Goal: Information Seeking & Learning: Compare options

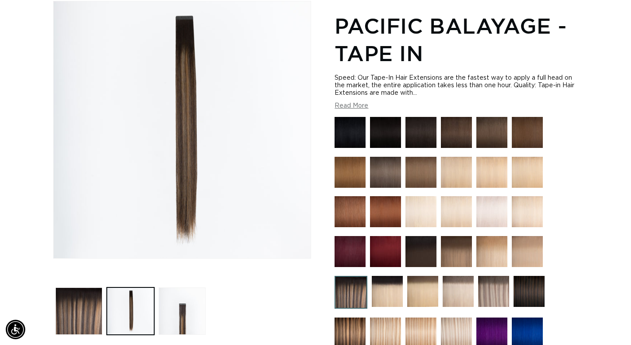
scroll to position [0, 1136]
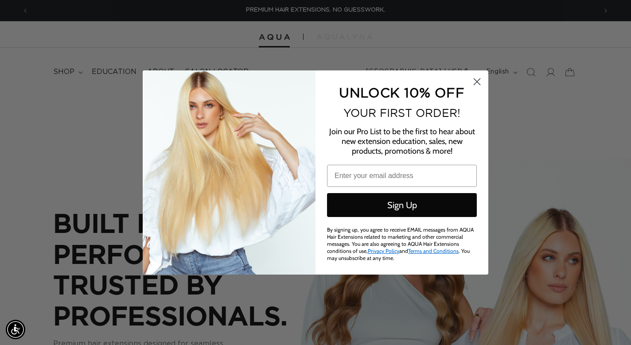
click at [478, 81] on icon "Close dialog" at bounding box center [477, 82] width 6 height 6
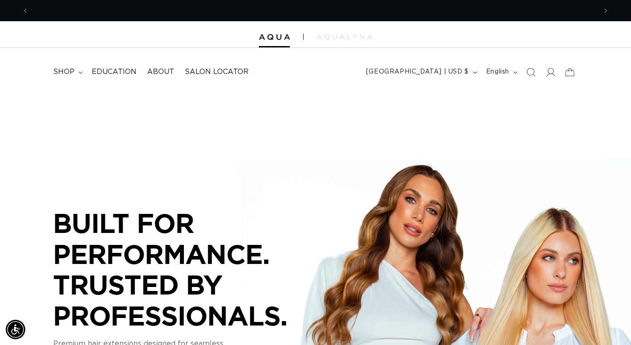
scroll to position [0, 568]
click at [73, 74] on span "shop" at bounding box center [63, 71] width 21 height 9
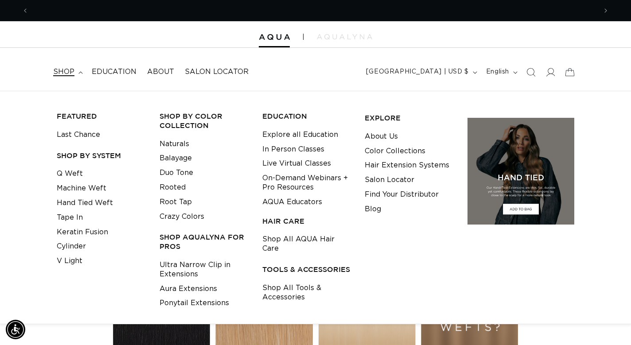
scroll to position [0, 0]
click at [80, 214] on link "Tape In" at bounding box center [70, 217] width 26 height 15
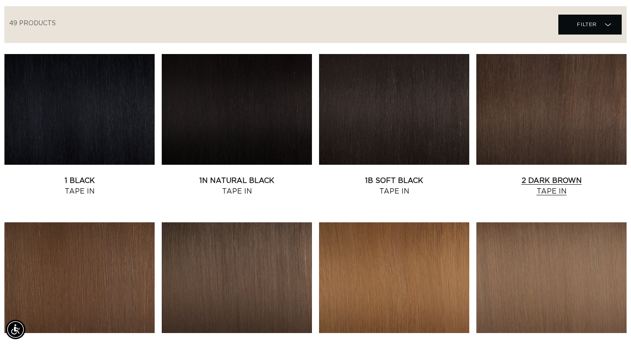
scroll to position [0, 568]
click at [561, 188] on link "2 Dark Brown Tape In" at bounding box center [551, 185] width 150 height 21
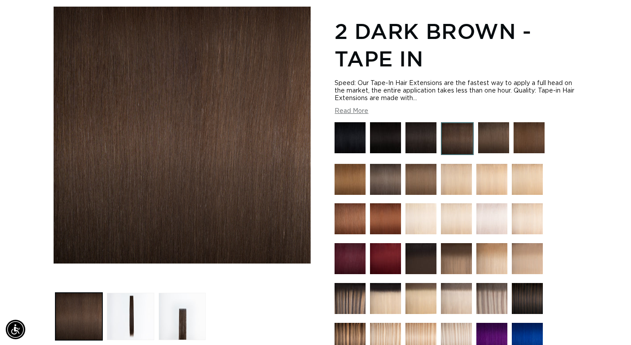
scroll to position [121, 0]
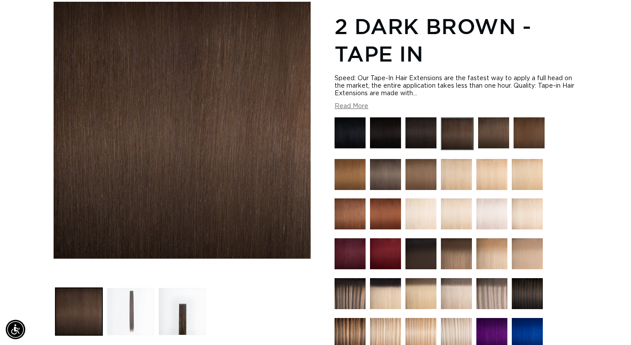
click at [111, 313] on button "Load image 2 in gallery view" at bounding box center [130, 311] width 47 height 47
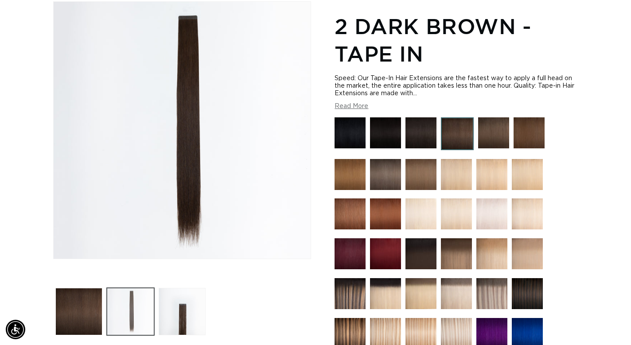
scroll to position [0, 1136]
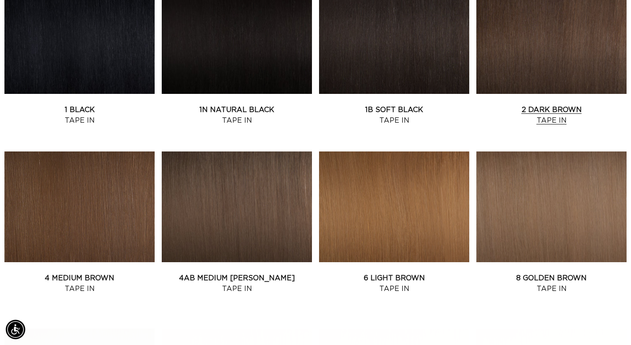
scroll to position [0, 1136]
drag, startPoint x: 563, startPoint y: 0, endPoint x: 354, endPoint y: 124, distance: 243.5
click at [354, 124] on link "1B Soft Black Tape In" at bounding box center [394, 115] width 150 height 21
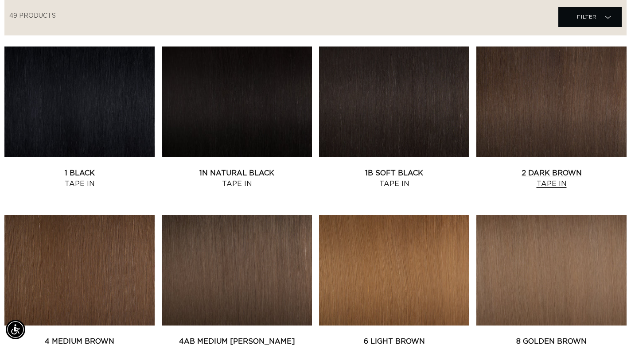
click at [594, 168] on link "2 Dark Brown Tape In" at bounding box center [551, 178] width 150 height 21
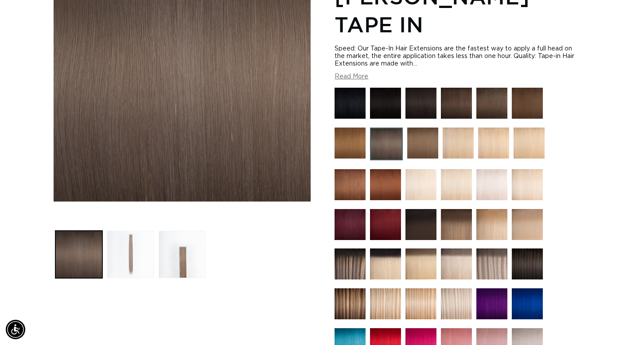
click at [135, 257] on button "Load image 2 in gallery view" at bounding box center [130, 254] width 47 height 47
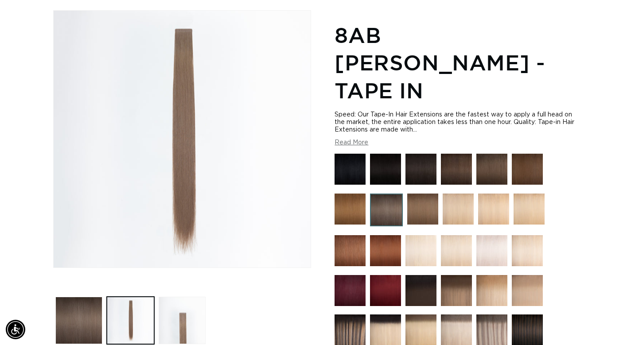
scroll to position [0, 568]
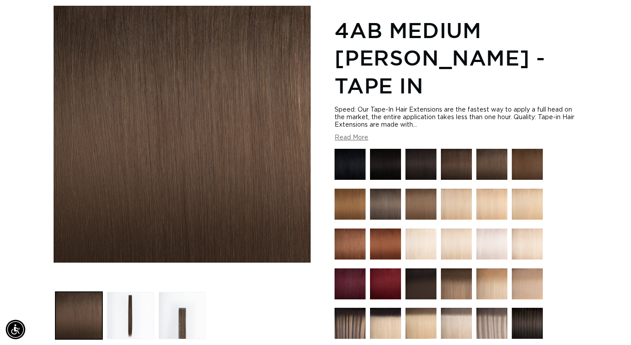
scroll to position [118, 0]
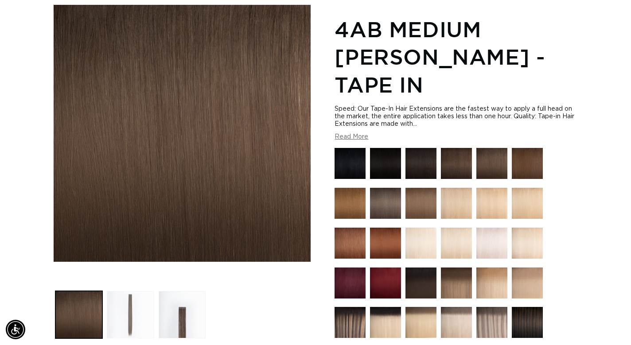
click at [140, 317] on button "Load image 2 in gallery view" at bounding box center [130, 314] width 47 height 47
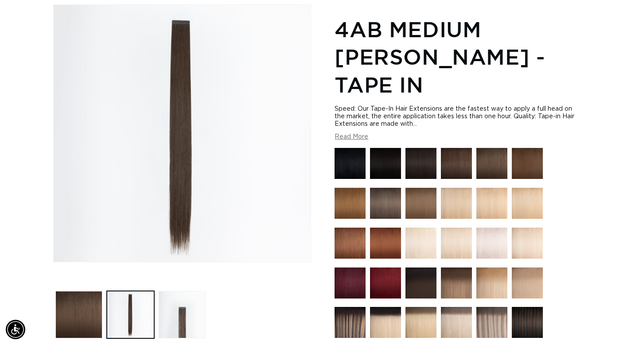
scroll to position [0, 568]
drag, startPoint x: 474, startPoint y: 0, endPoint x: 324, endPoint y: 209, distance: 256.9
click at [324, 209] on div "Image 2 is now available in gallery view Skip to product information Open media…" at bounding box center [315, 332] width 525 height 657
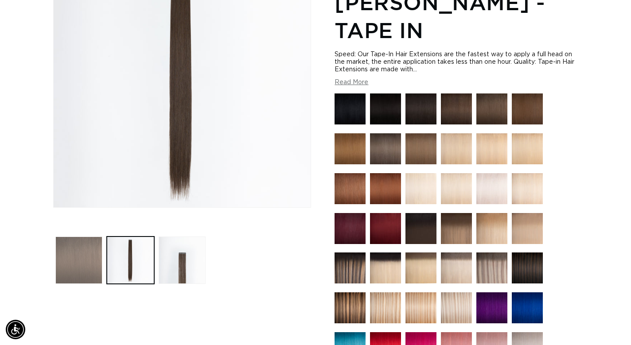
click at [91, 260] on button "Load image 1 in gallery view" at bounding box center [78, 260] width 47 height 47
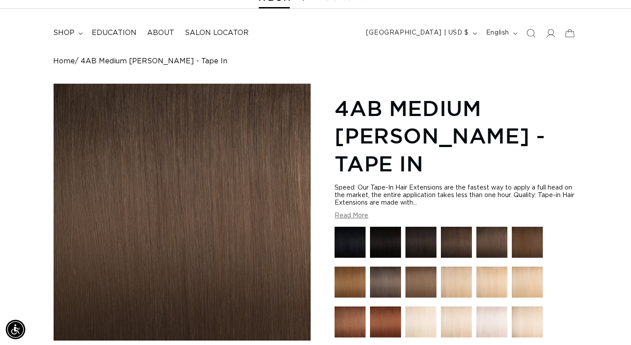
scroll to position [0, 568]
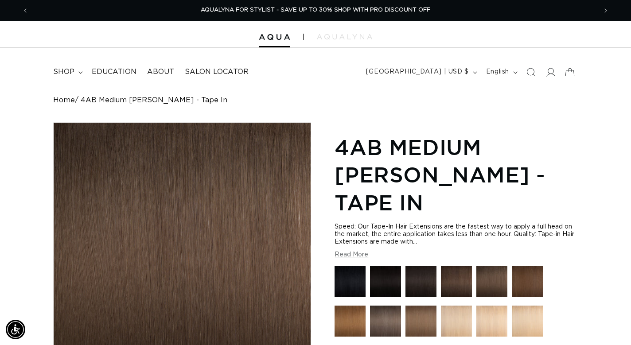
scroll to position [-1, 0]
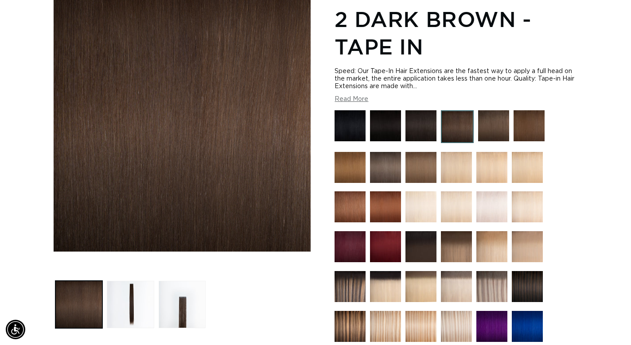
scroll to position [131, 0]
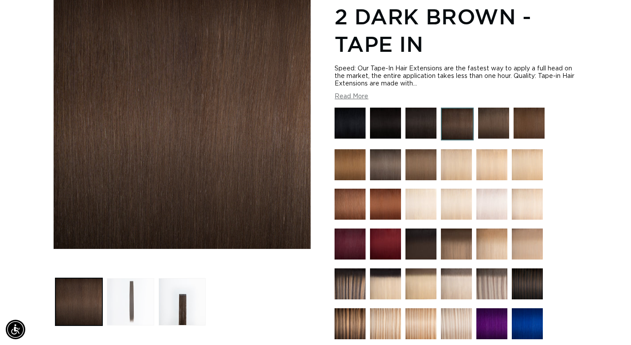
click at [147, 301] on button "Load image 2 in gallery view" at bounding box center [130, 301] width 47 height 47
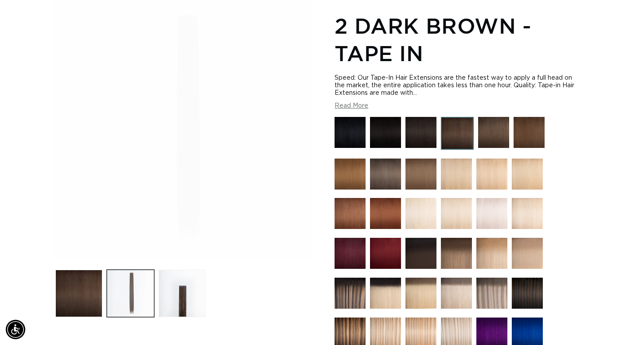
scroll to position [0, 568]
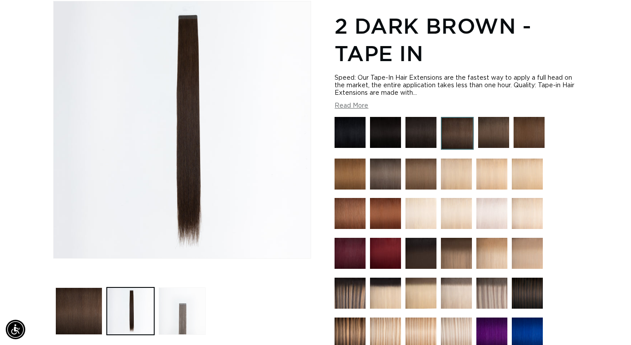
click at [182, 318] on button "Load image 3 in gallery view" at bounding box center [182, 311] width 47 height 47
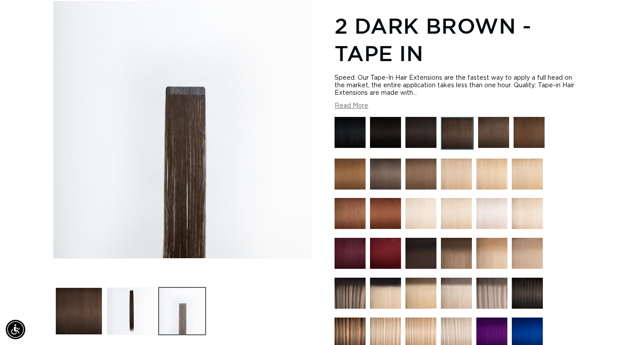
scroll to position [0, 1136]
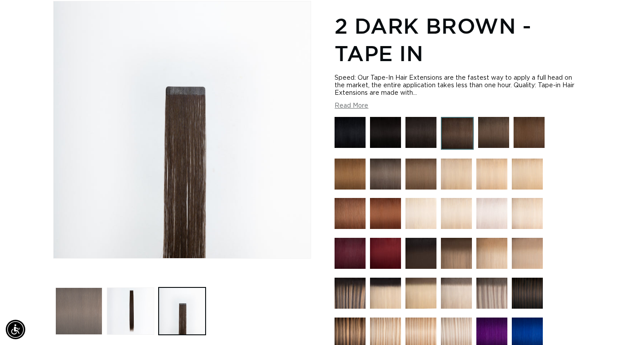
click at [72, 323] on button "Load image 1 in gallery view" at bounding box center [78, 311] width 47 height 47
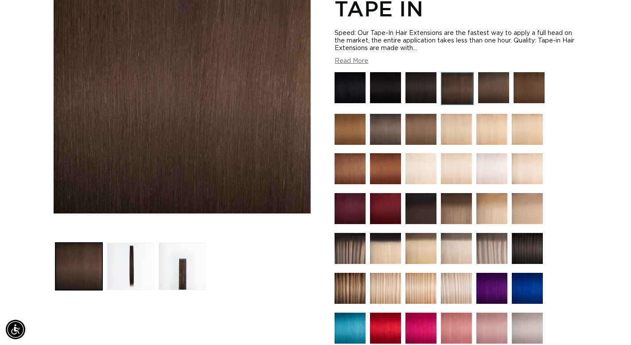
scroll to position [0, 0]
click at [183, 271] on button "Load image 3 in gallery view" at bounding box center [182, 266] width 47 height 47
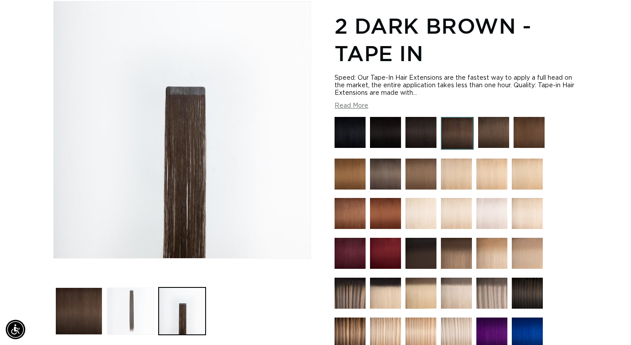
click at [125, 312] on button "Load image 2 in gallery view" at bounding box center [130, 311] width 47 height 47
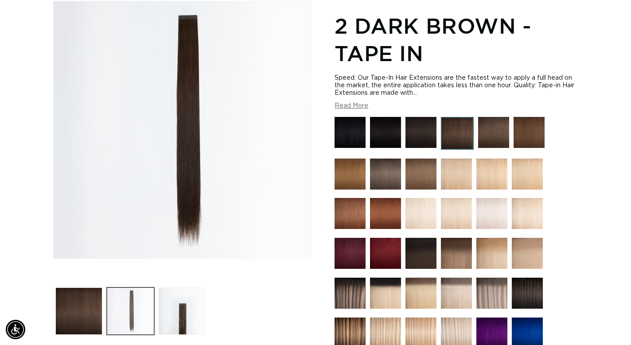
scroll to position [0, 568]
click at [200, 199] on img "Gallery Viewer" at bounding box center [182, 129] width 257 height 257
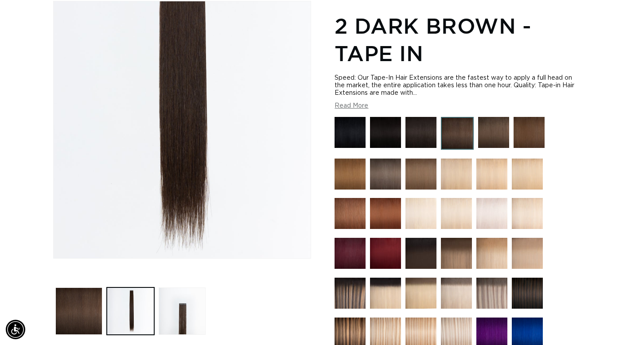
click at [193, 249] on div "Gallery Viewer" at bounding box center [182, 129] width 257 height 257
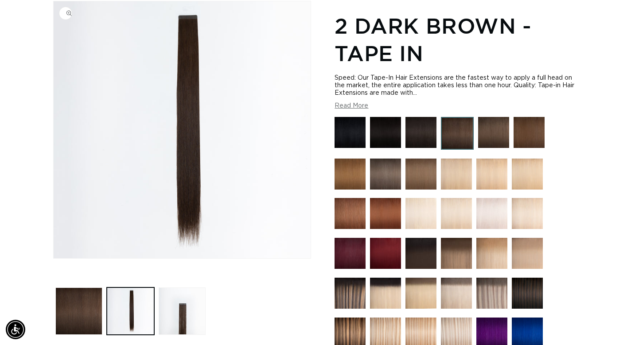
scroll to position [0, 0]
click at [196, 240] on img "Gallery Viewer" at bounding box center [182, 129] width 257 height 257
click at [534, 135] on img at bounding box center [528, 132] width 31 height 31
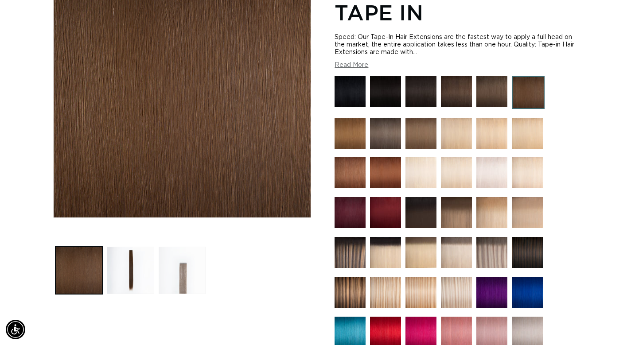
scroll to position [0, 1136]
click at [180, 280] on button "Load image 3 in gallery view" at bounding box center [182, 270] width 47 height 47
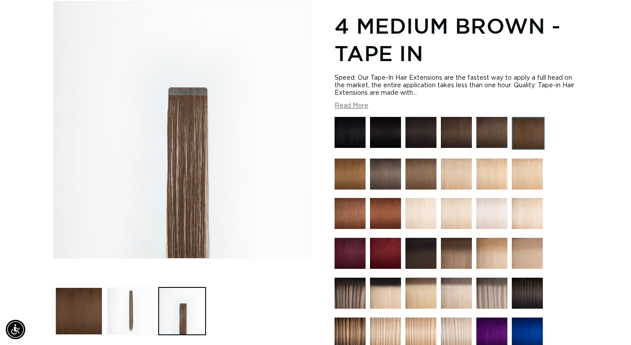
scroll to position [0, 0]
click at [143, 307] on button "Load image 2 in gallery view" at bounding box center [130, 311] width 47 height 47
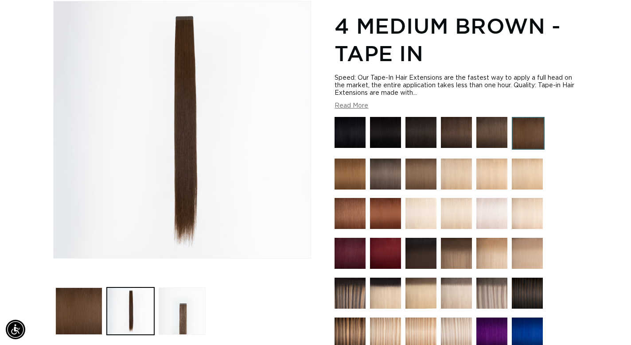
click at [454, 143] on img at bounding box center [456, 132] width 31 height 31
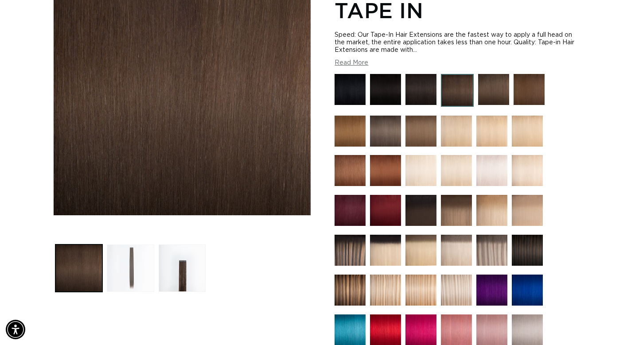
click at [135, 274] on button "Load image 2 in gallery view" at bounding box center [130, 268] width 47 height 47
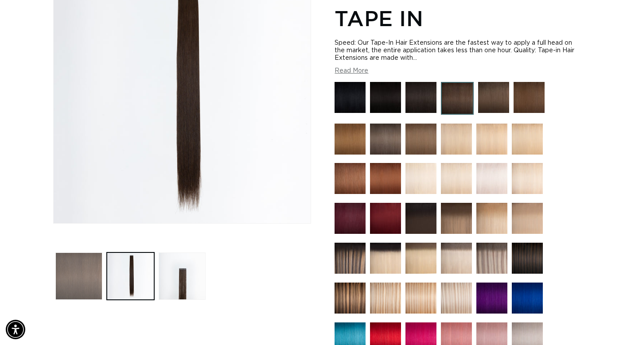
click at [78, 276] on button "Load image 1 in gallery view" at bounding box center [78, 276] width 47 height 47
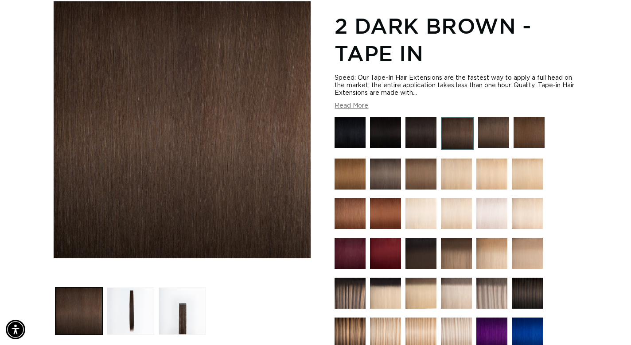
scroll to position [0, 1136]
click at [342, 104] on button "Read More" at bounding box center [351, 106] width 34 height 8
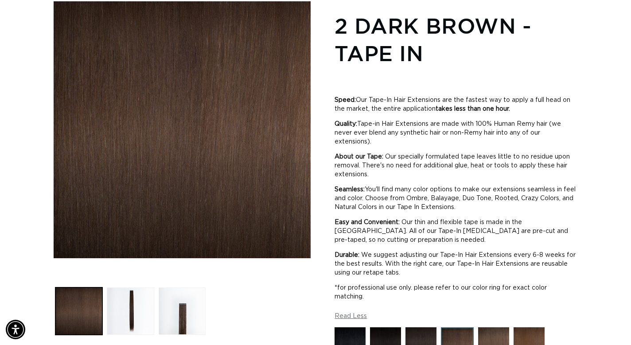
scroll to position [0, 568]
